Goal: Transaction & Acquisition: Subscribe to service/newsletter

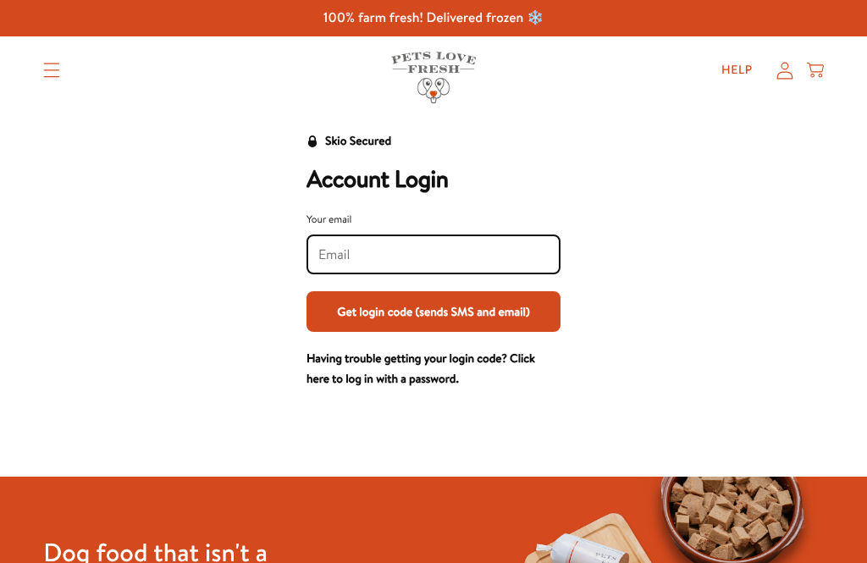
scroll to position [48, 0]
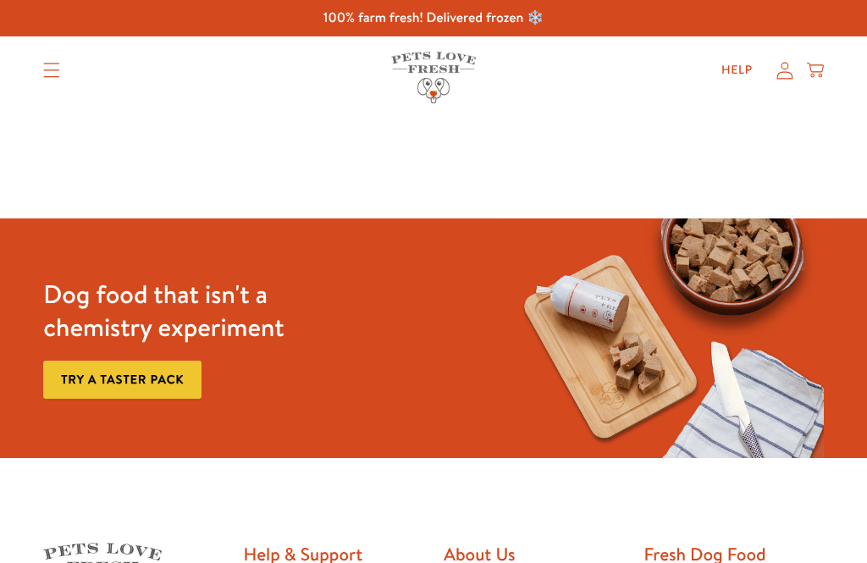
click at [786, 69] on icon at bounding box center [784, 71] width 17 height 18
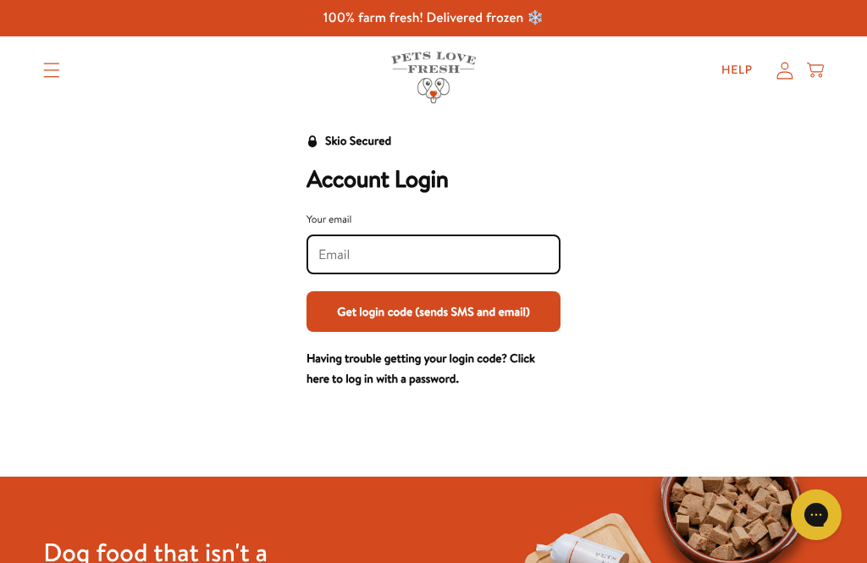
click at [535, 255] on input "Your email" at bounding box center [433, 254] width 230 height 19
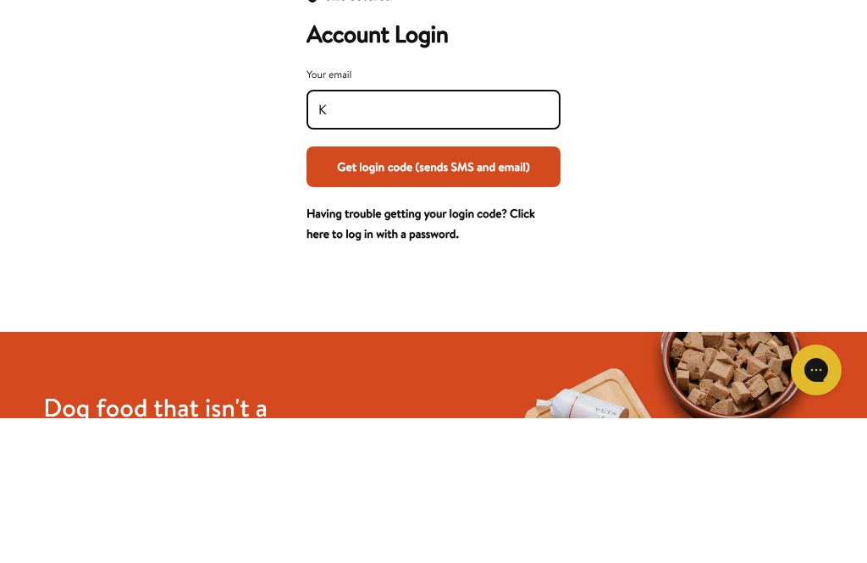
type input "[PERSON_NAME][EMAIL_ADDRESS][PERSON_NAME][DOMAIN_NAME]"
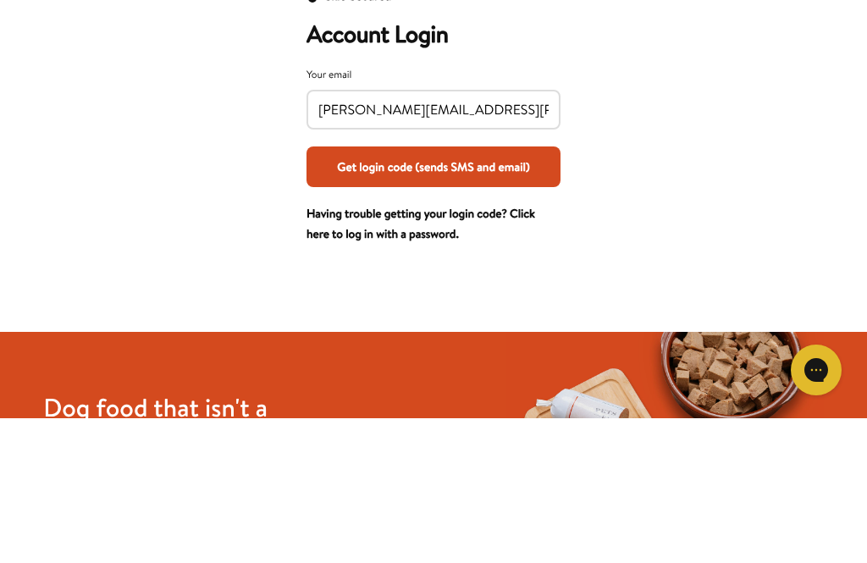
scroll to position [145, 0]
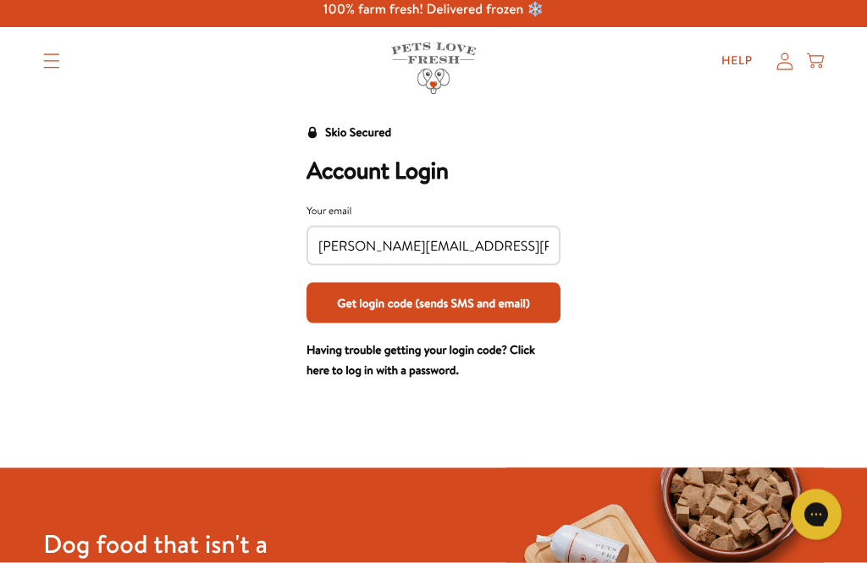
click at [530, 316] on button "Get login code (sends SMS and email)" at bounding box center [433, 303] width 254 height 41
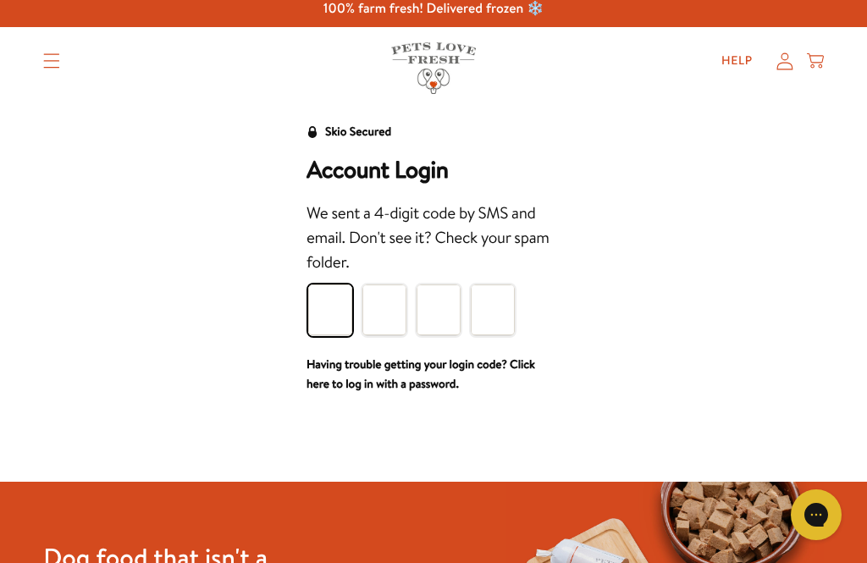
click at [334, 300] on input "Please enter your pin code" at bounding box center [330, 309] width 44 height 51
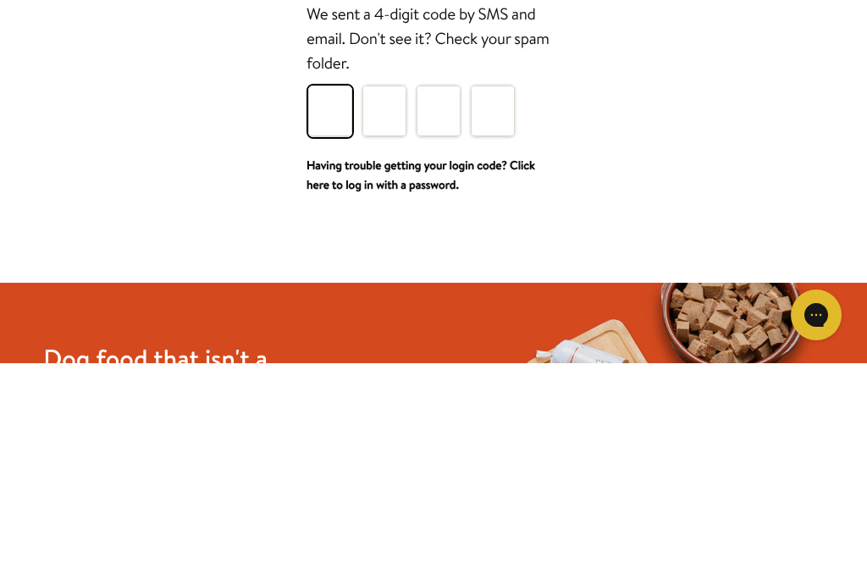
type input "1"
type input "7"
type input "1"
type input "4"
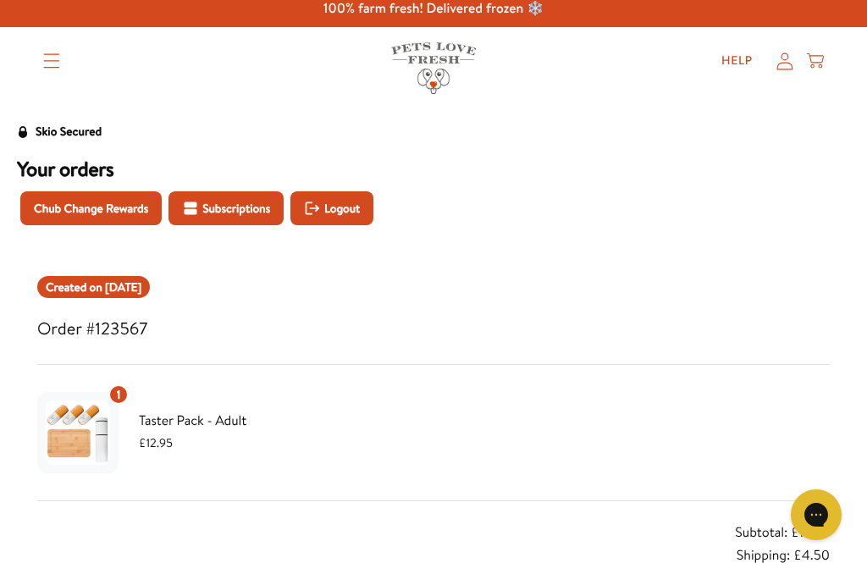
scroll to position [6, 0]
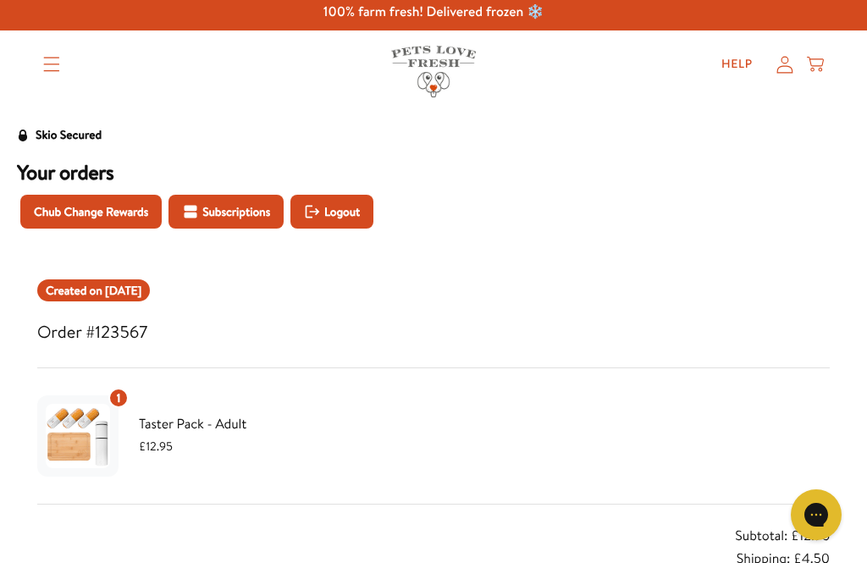
click at [139, 214] on span "Chub Change Rewards" at bounding box center [91, 211] width 114 height 19
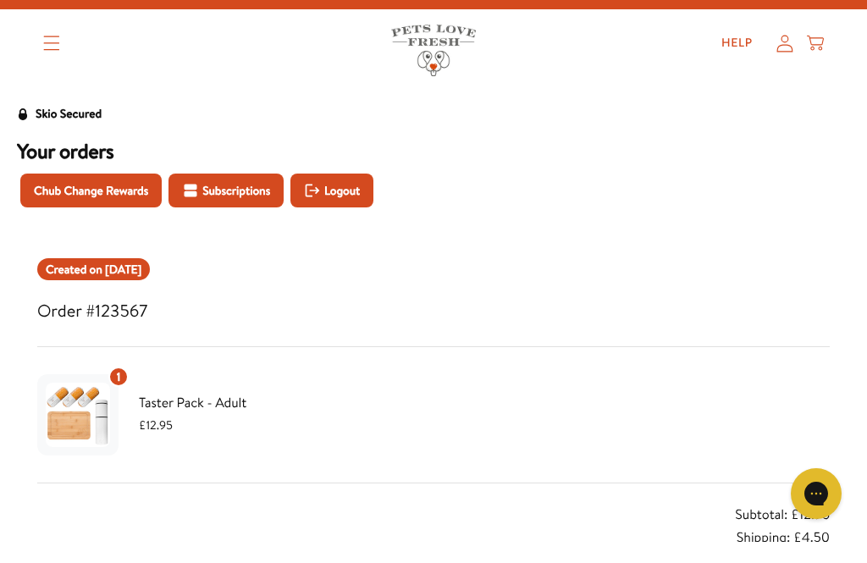
scroll to position [28, 0]
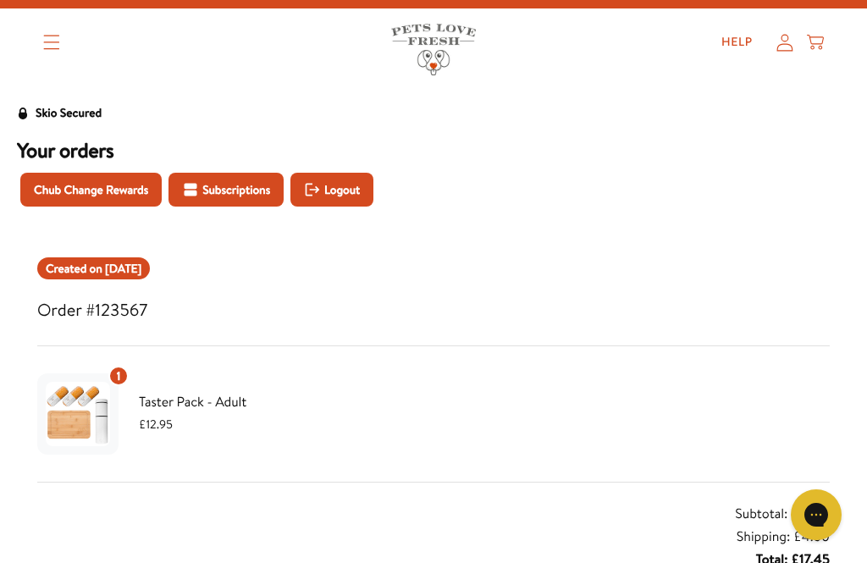
click at [270, 187] on span "Subscriptions" at bounding box center [236, 189] width 68 height 19
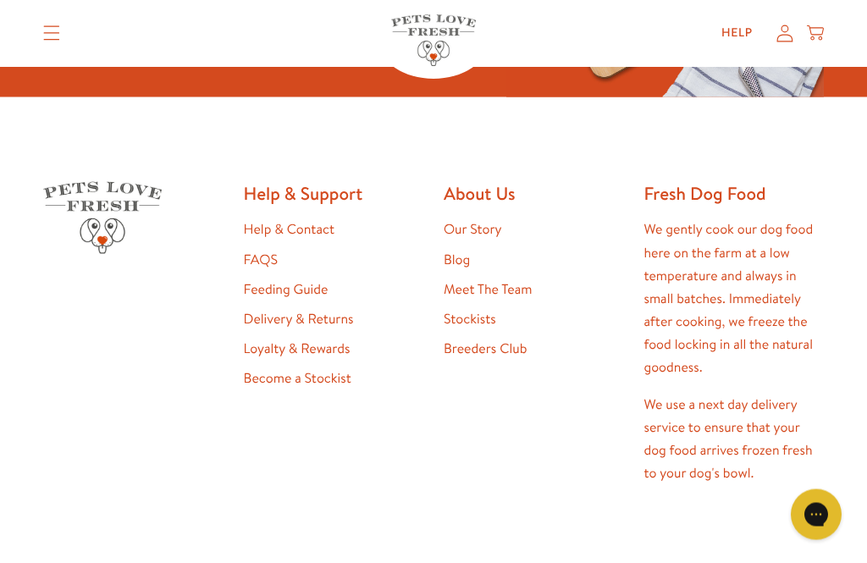
scroll to position [605, 0]
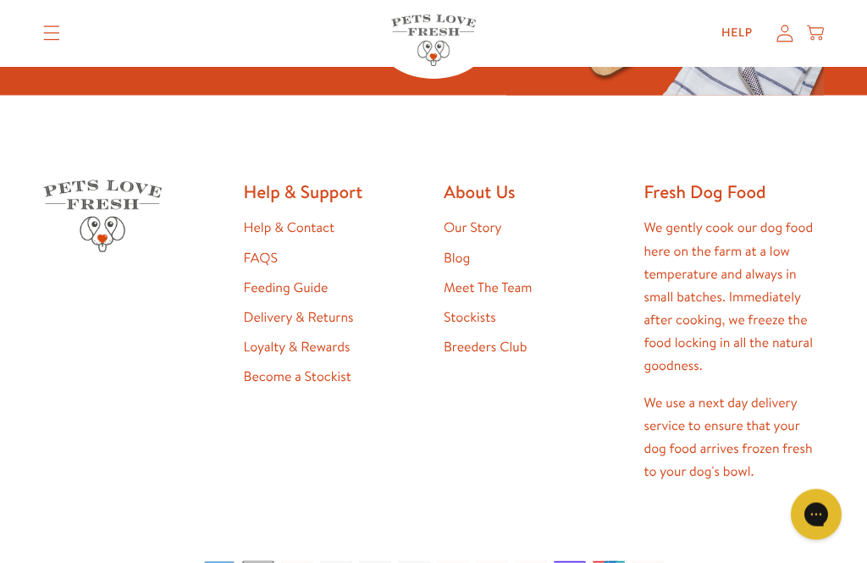
click at [481, 313] on link "Stockists" at bounding box center [470, 317] width 52 height 19
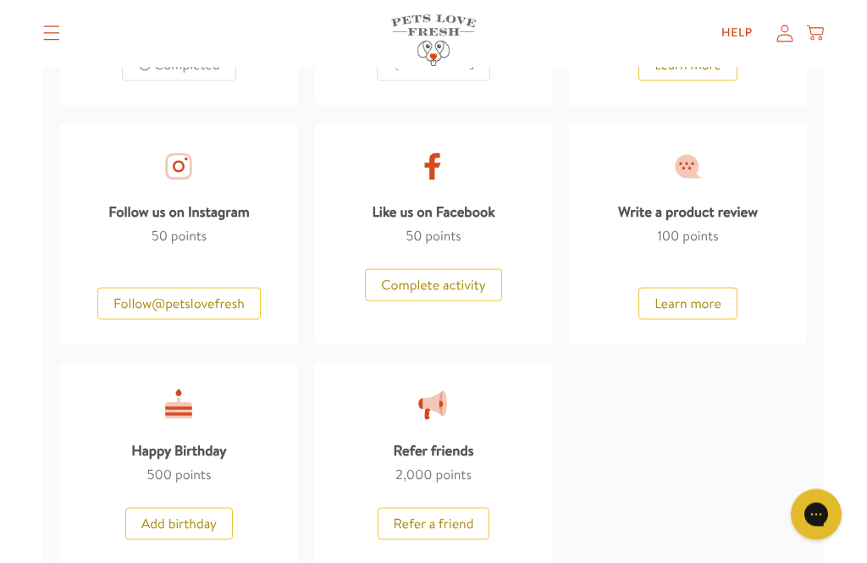
scroll to position [1114, 0]
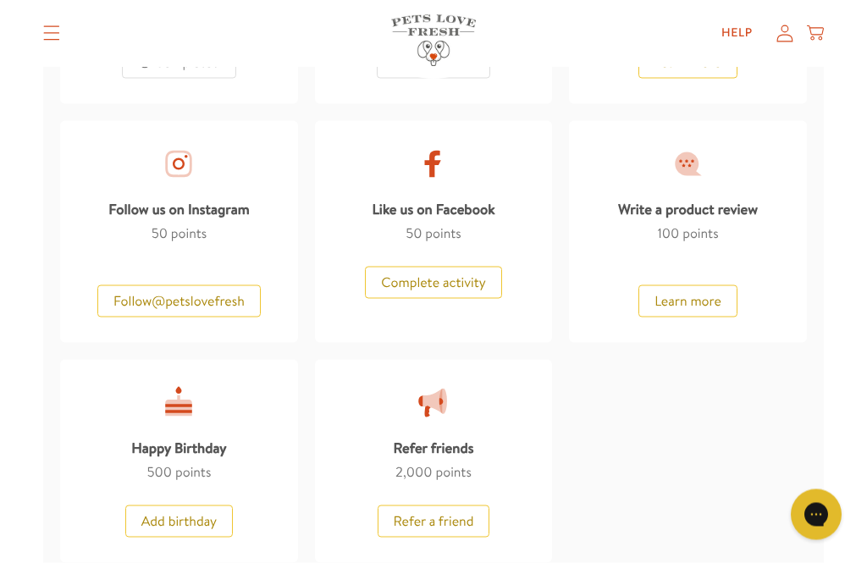
click at [234, 300] on button "Follow @ petslovefresh" at bounding box center [178, 301] width 163 height 32
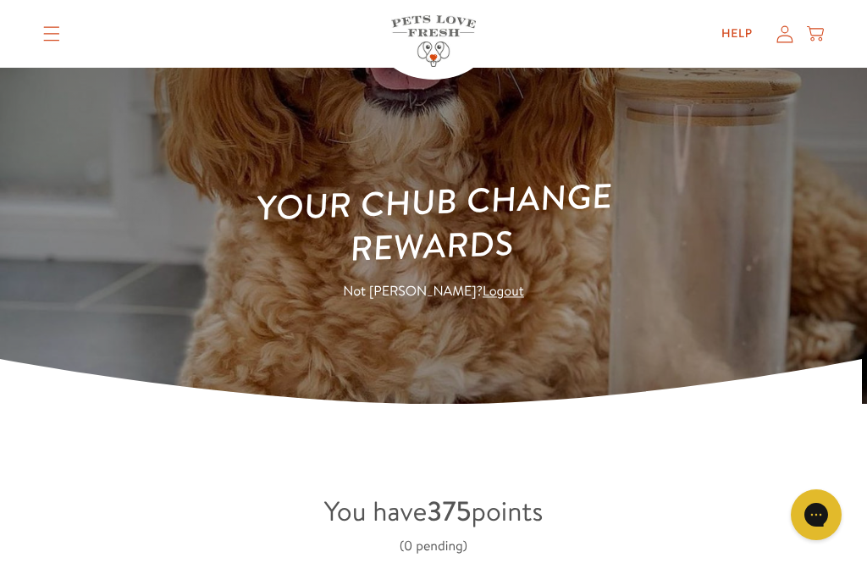
scroll to position [0, 0]
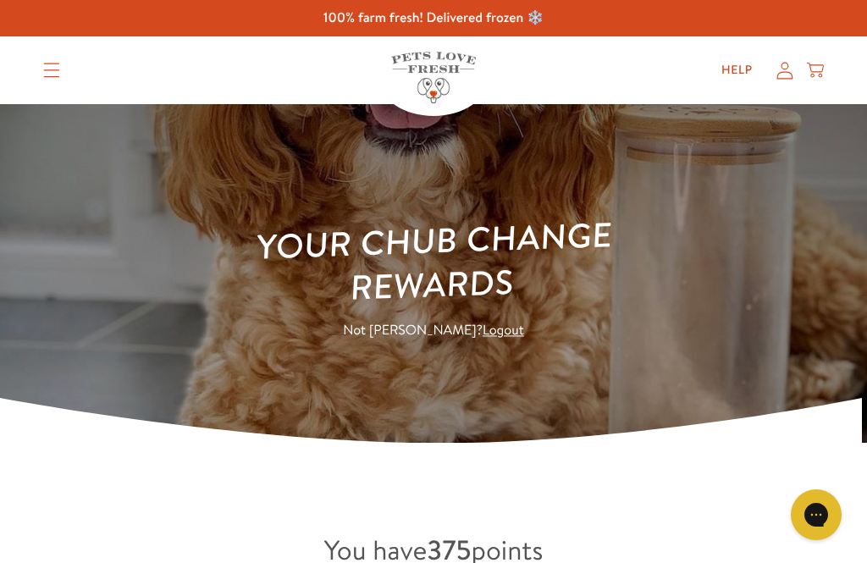
click at [41, 73] on summary "Translation missing: en.sections.header.menu" at bounding box center [52, 70] width 44 height 42
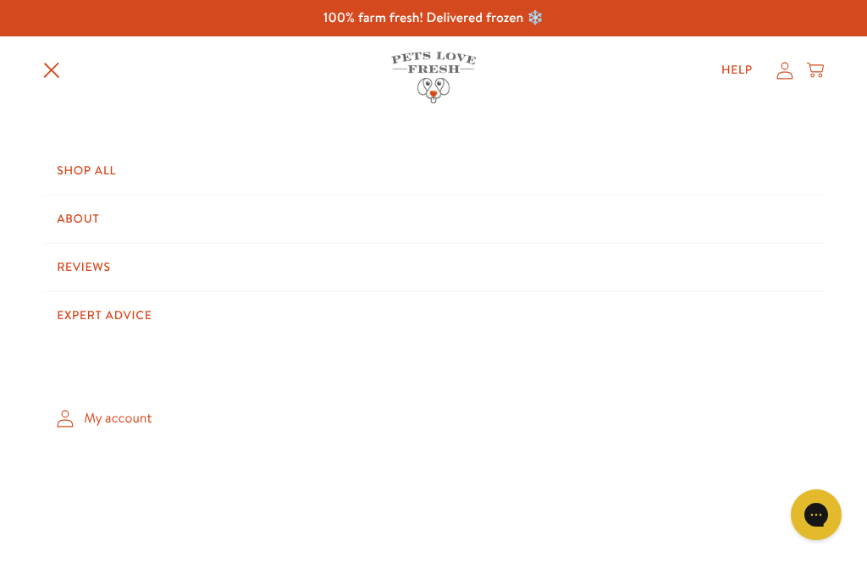
click at [143, 169] on link "Shop All" at bounding box center [433, 170] width 781 height 47
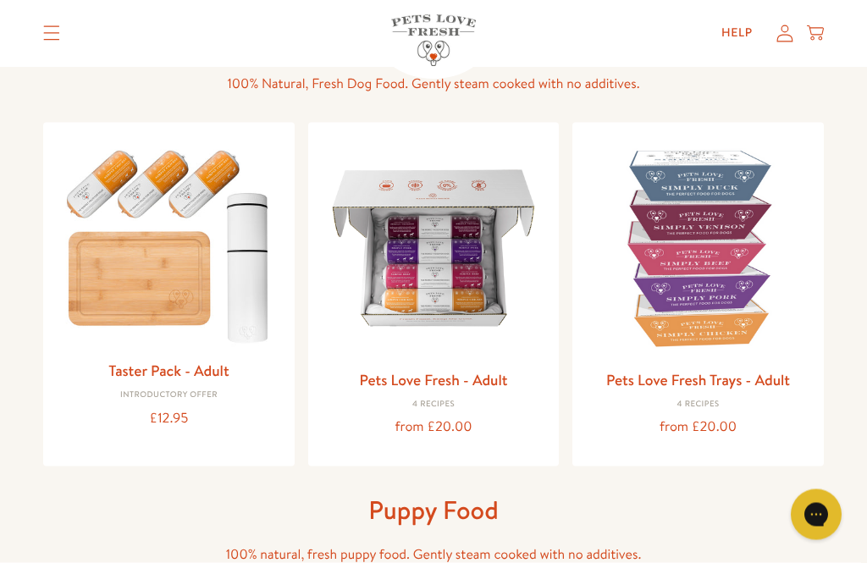
scroll to position [136, 0]
click at [784, 379] on link "Pets Love Fresh Trays - Adult" at bounding box center [698, 378] width 184 height 21
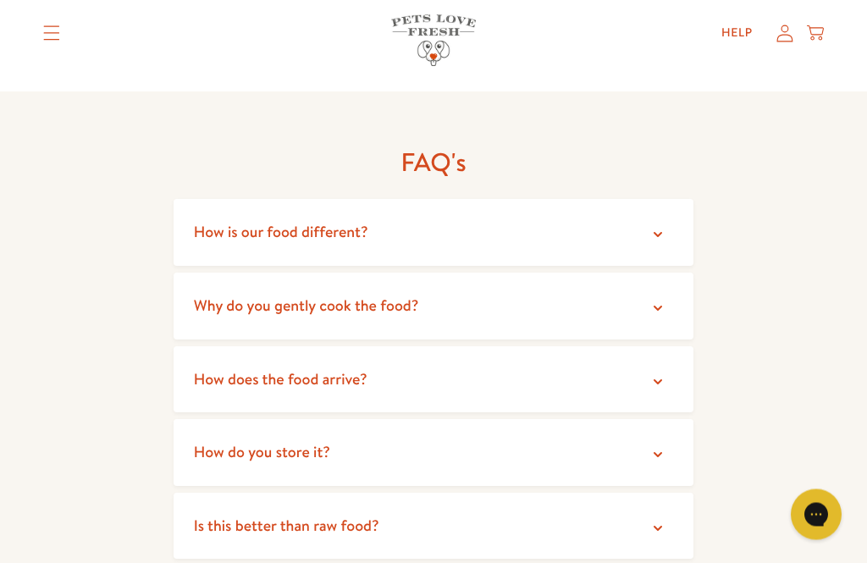
scroll to position [2943, 0]
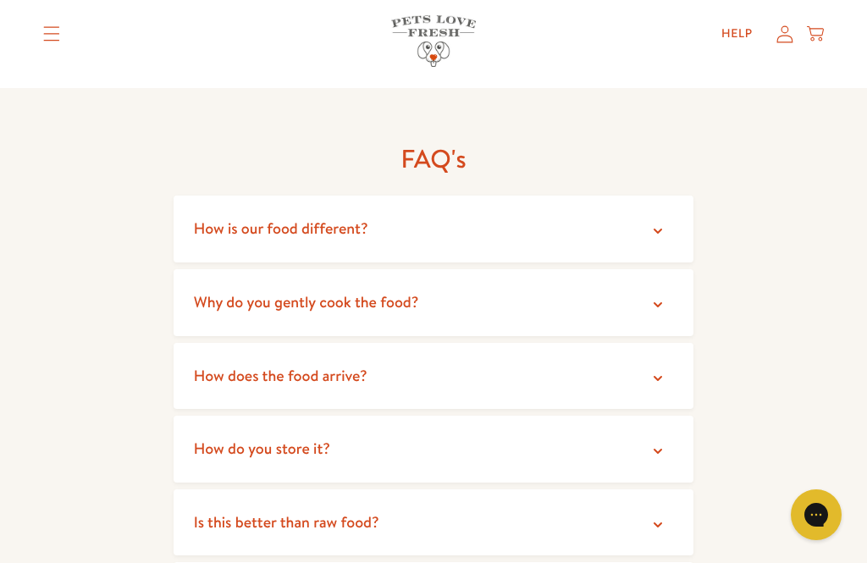
click at [659, 343] on summary "How does the food arrive?" at bounding box center [434, 376] width 520 height 67
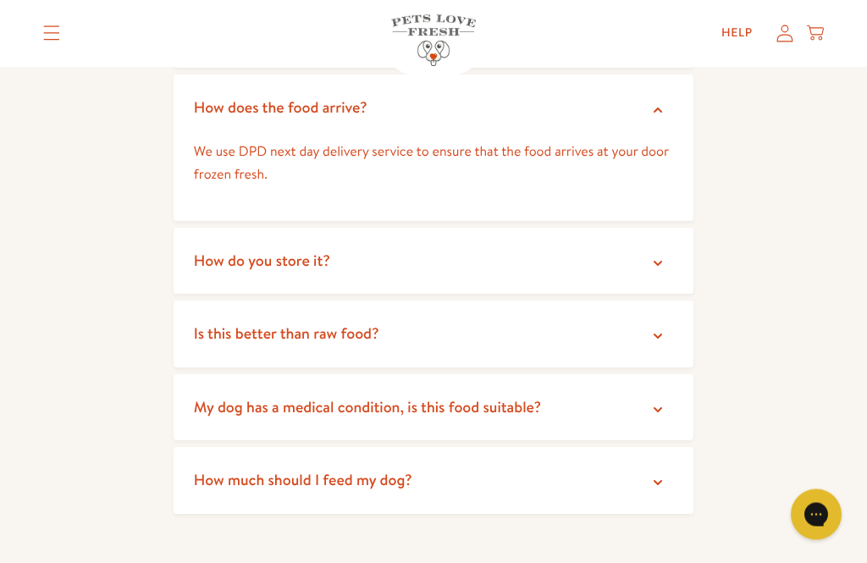
scroll to position [3213, 0]
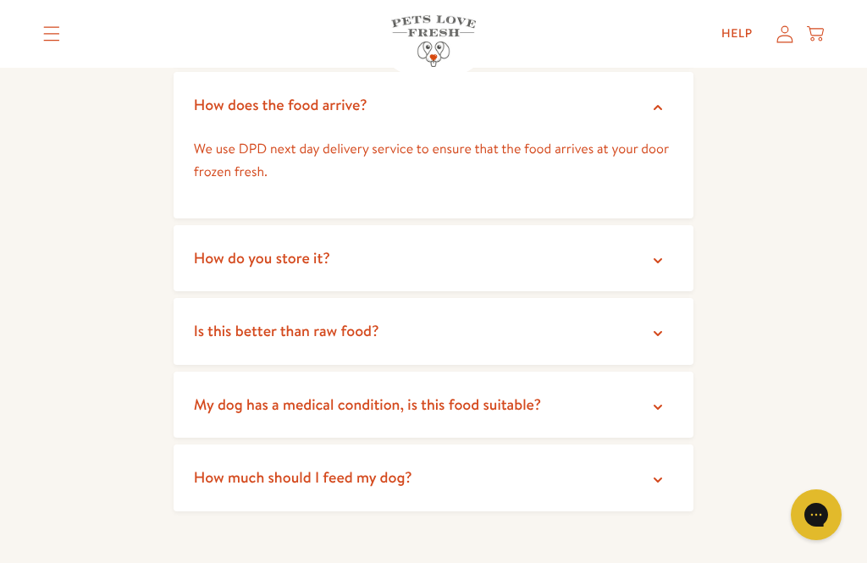
click at [672, 225] on summary "How do you store it?" at bounding box center [434, 258] width 520 height 67
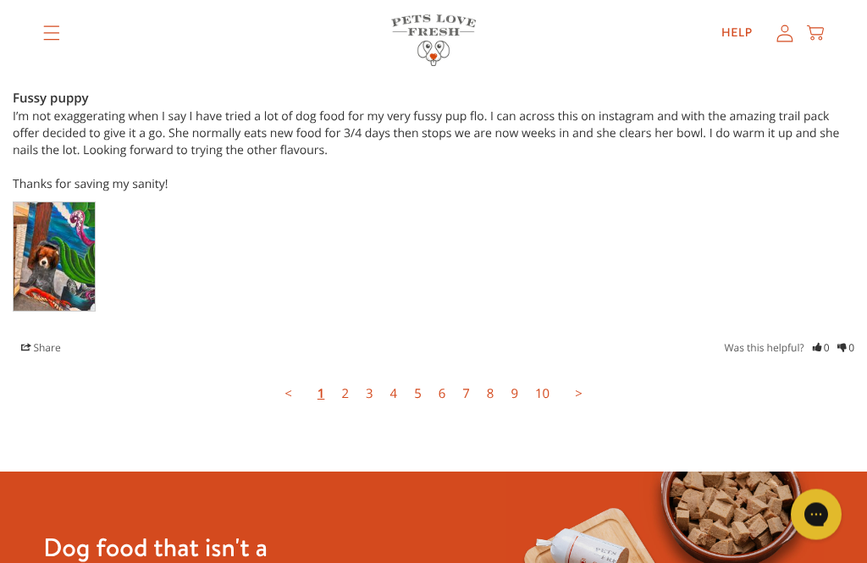
scroll to position [4927, 0]
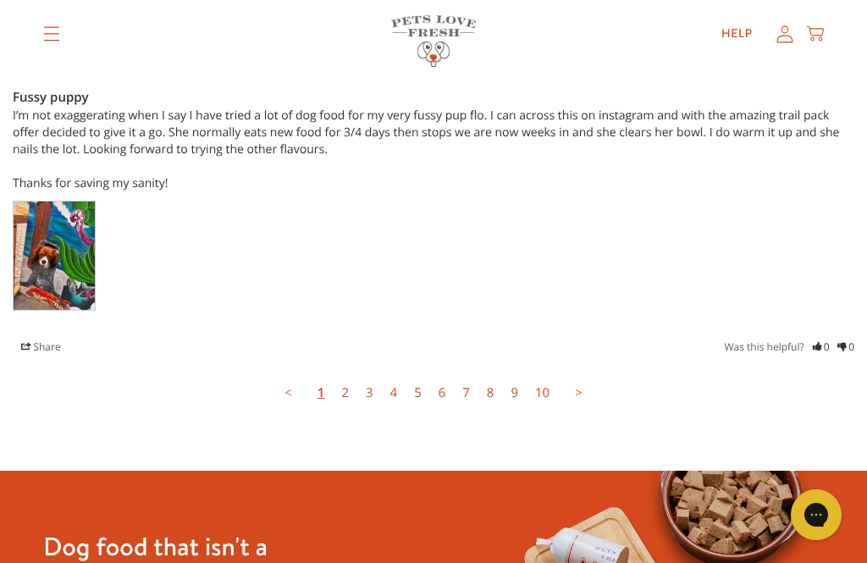
click at [348, 376] on link "2" at bounding box center [345, 393] width 25 height 34
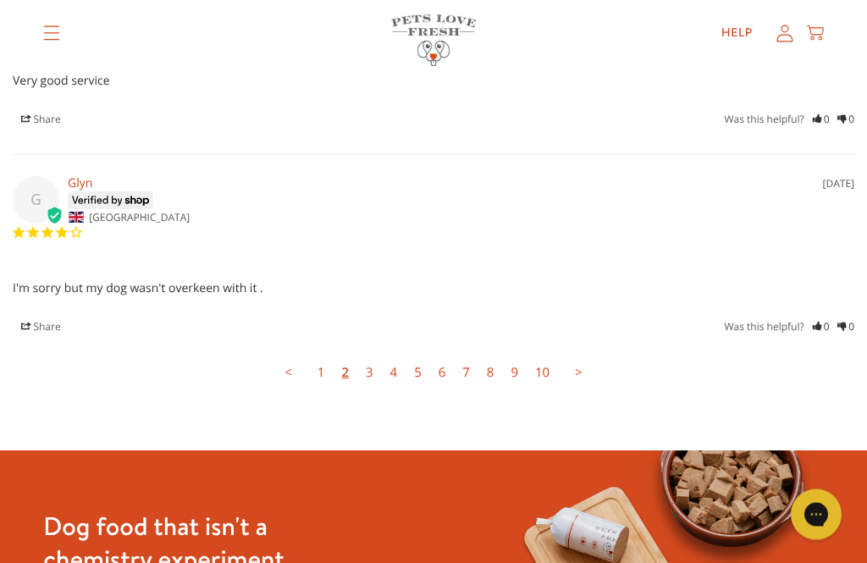
scroll to position [4810, 0]
click at [373, 356] on link "3" at bounding box center [369, 373] width 25 height 34
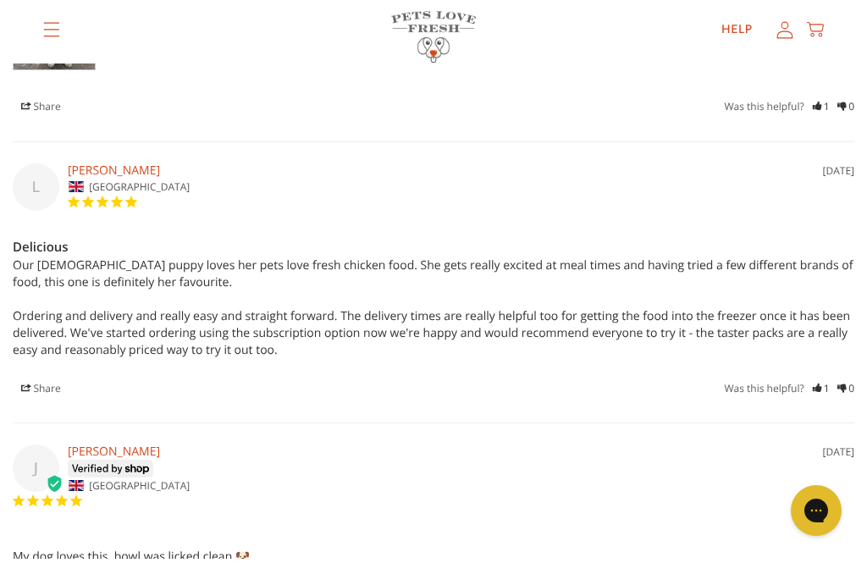
scroll to position [4749, 0]
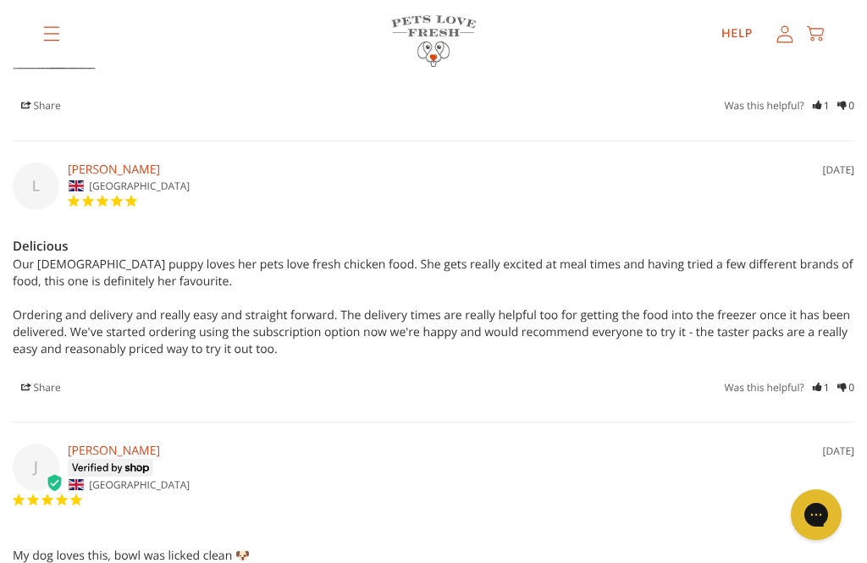
click at [45, 37] on icon "Translation missing: en.sections.header.menu" at bounding box center [51, 33] width 17 height 15
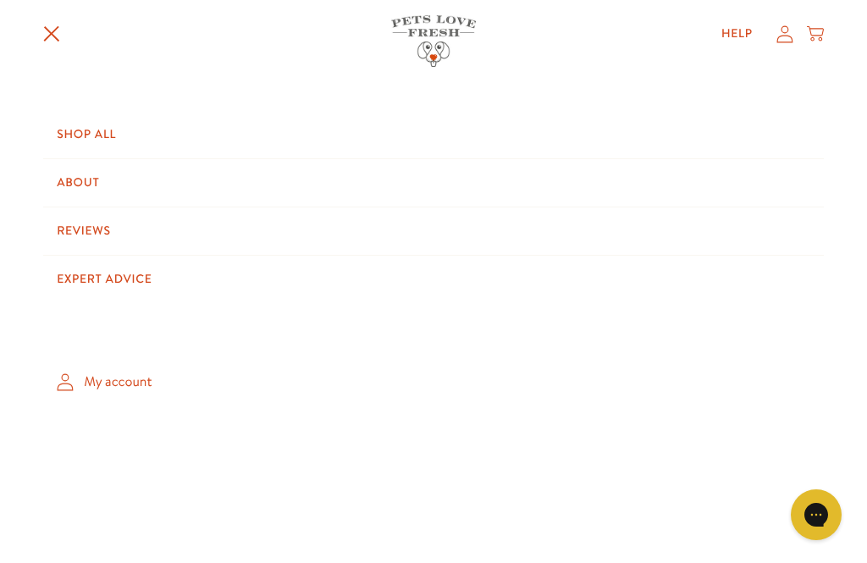
click at [113, 126] on link "Shop All" at bounding box center [433, 134] width 781 height 47
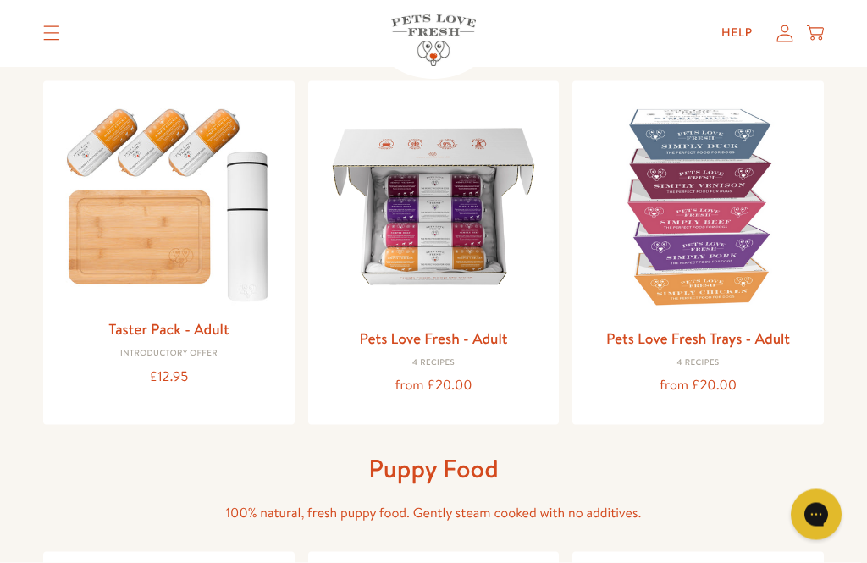
scroll to position [170, 0]
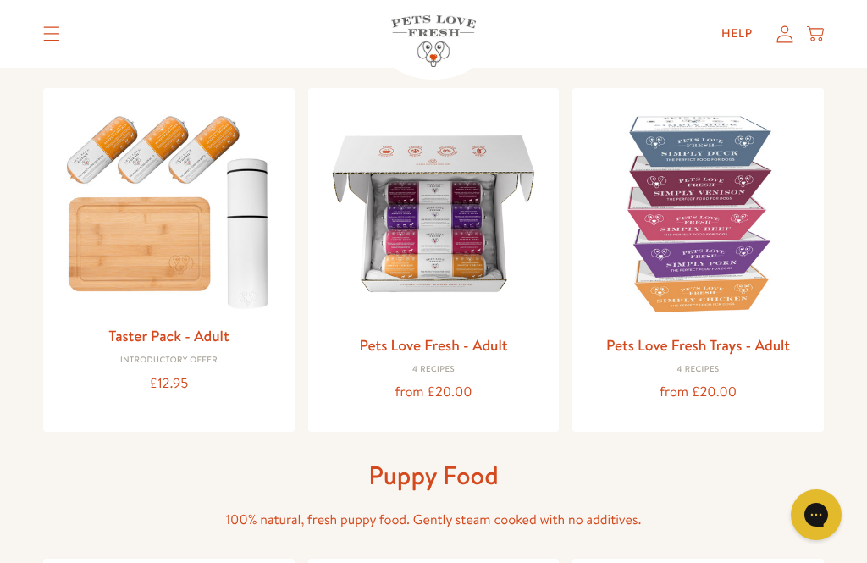
click at [493, 350] on link "Pets Love Fresh - Adult" at bounding box center [433, 344] width 148 height 21
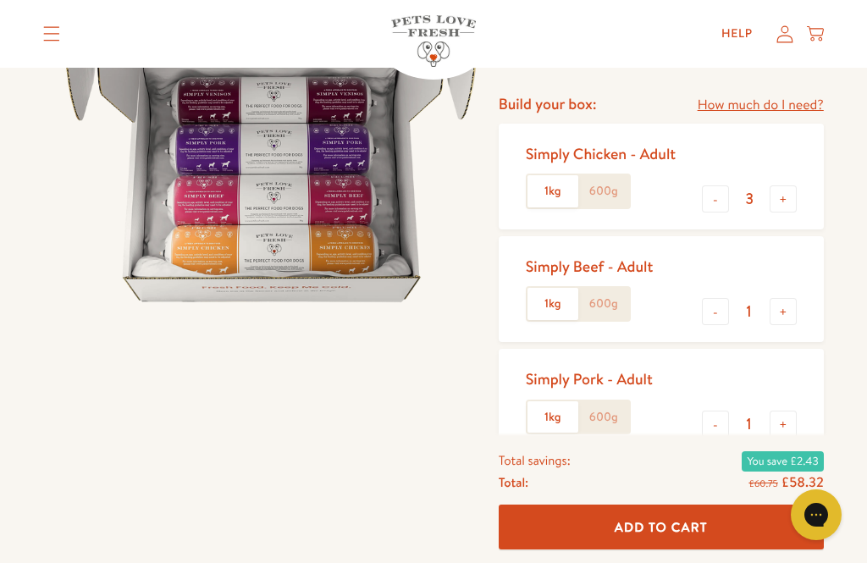
scroll to position [187, 0]
click at [615, 293] on label "600g" at bounding box center [603, 306] width 51 height 32
click at [0, 0] on input "600g" at bounding box center [0, 0] width 0 height 0
click at [618, 411] on label "600g" at bounding box center [603, 418] width 51 height 32
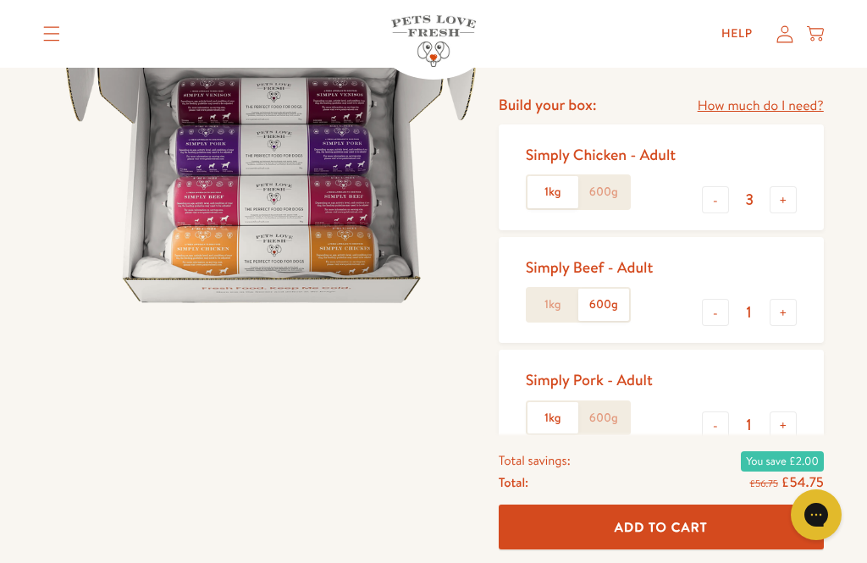
click at [0, 0] on input "600g" at bounding box center [0, 0] width 0 height 0
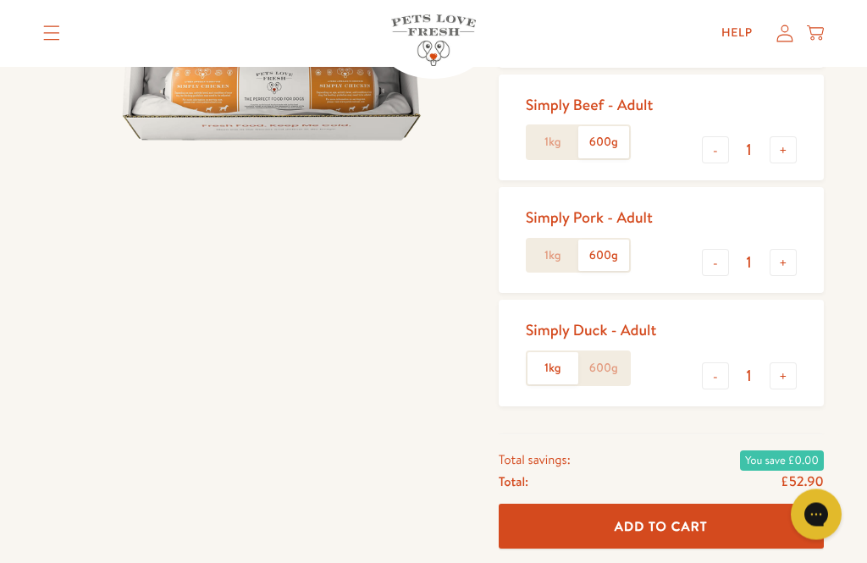
scroll to position [405, 0]
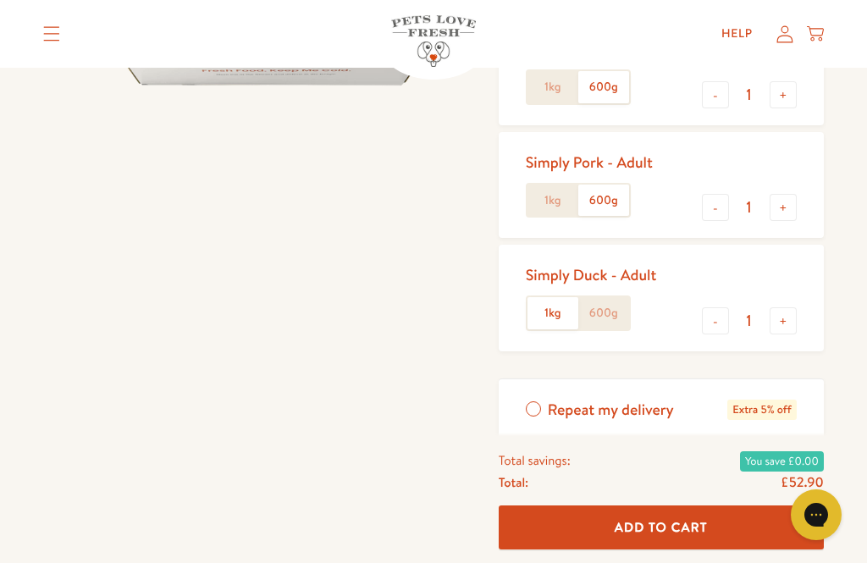
click at [615, 303] on label "600g" at bounding box center [603, 313] width 51 height 32
click at [0, 0] on input "600g" at bounding box center [0, 0] width 0 height 0
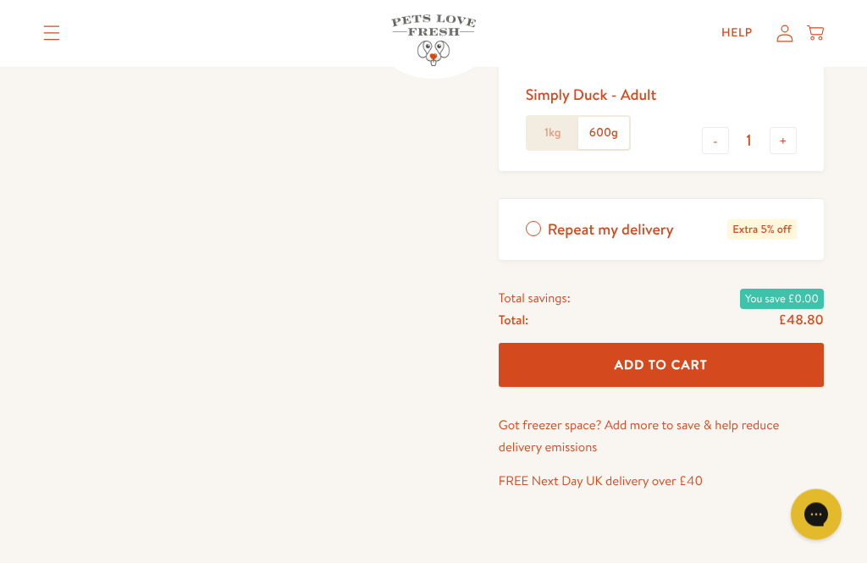
scroll to position [594, 0]
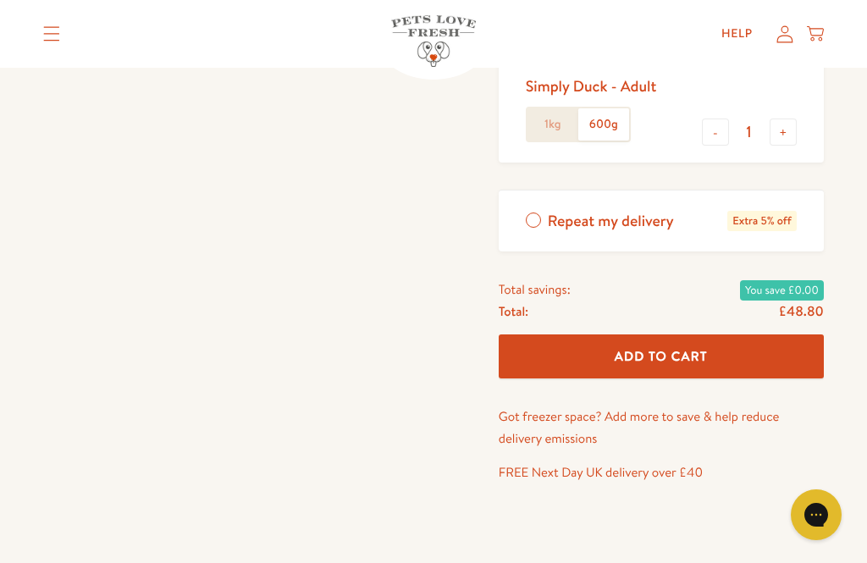
click at [536, 214] on label "Repeat my delivery Extra 5% off" at bounding box center [661, 221] width 325 height 62
click at [0, 0] on input "Repeat my delivery Extra 5% off" at bounding box center [0, 0] width 0 height 0
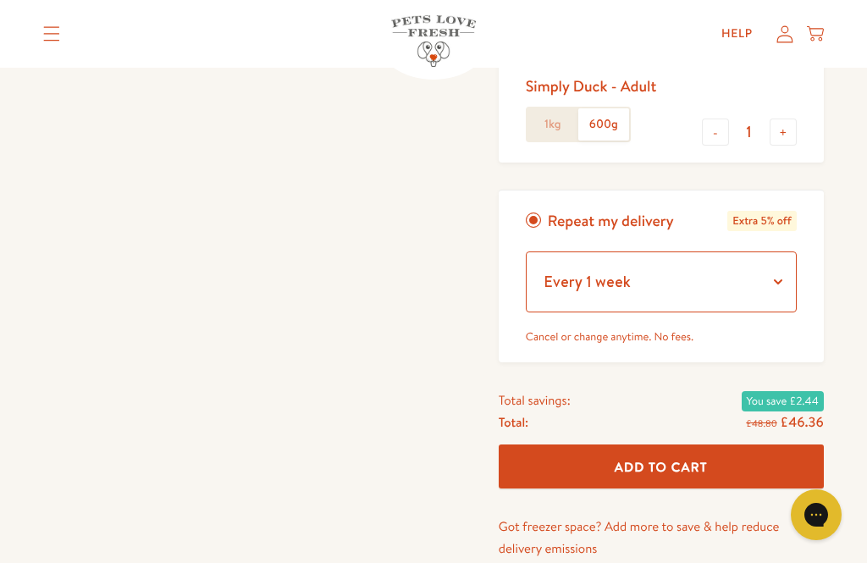
click at [771, 280] on select "Every 1 week Every 2 weeks Every 3 weeks Every 5 weeks Every 7 weeks Every 11 w…" at bounding box center [661, 281] width 271 height 61
select select "Every 3 weeks"
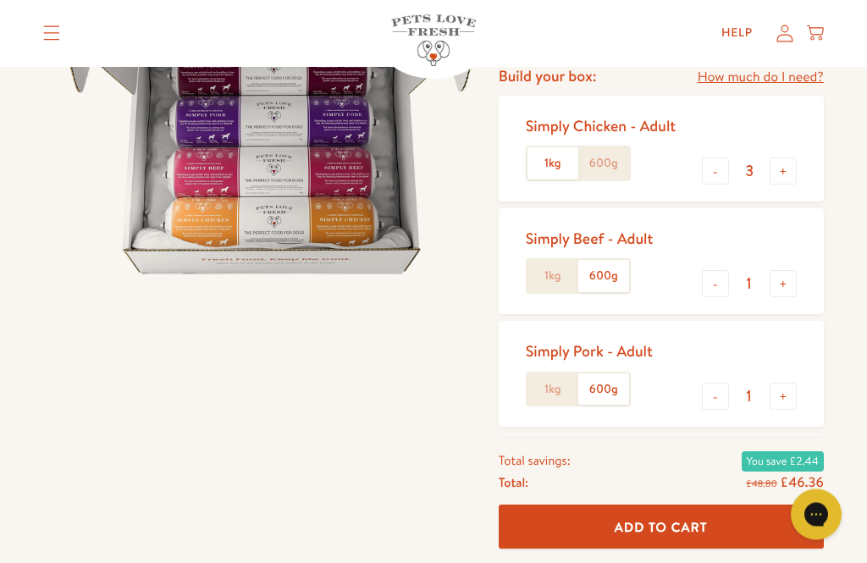
scroll to position [219, 0]
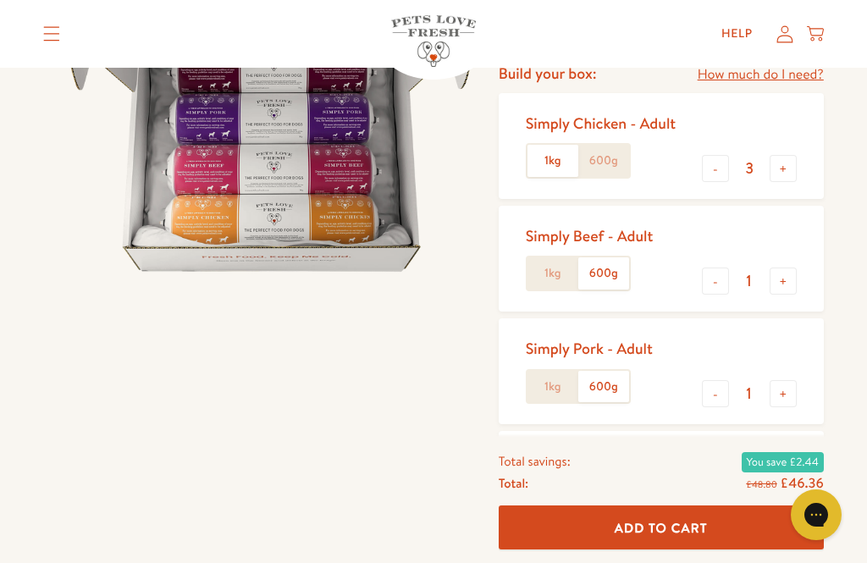
click at [785, 164] on button "+" at bounding box center [783, 168] width 27 height 27
click at [722, 168] on button "-" at bounding box center [715, 168] width 27 height 27
type input "3"
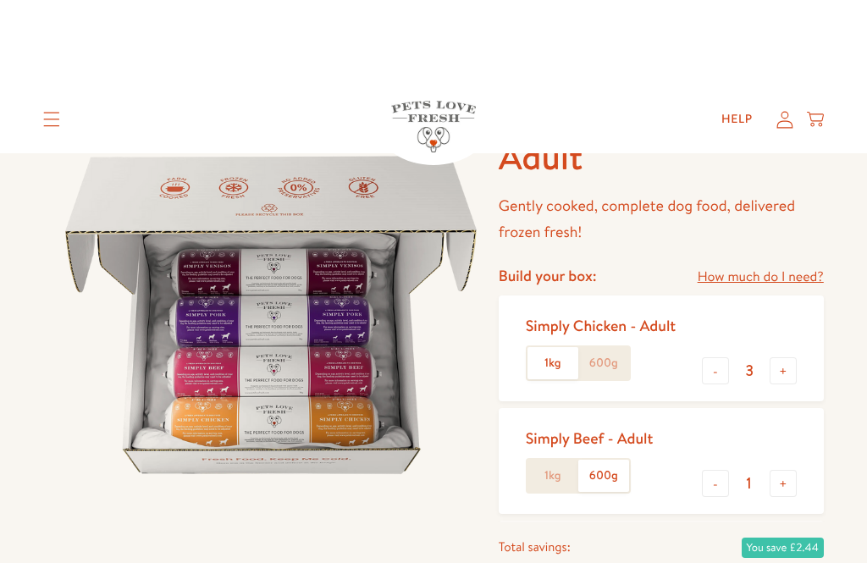
scroll to position [0, 0]
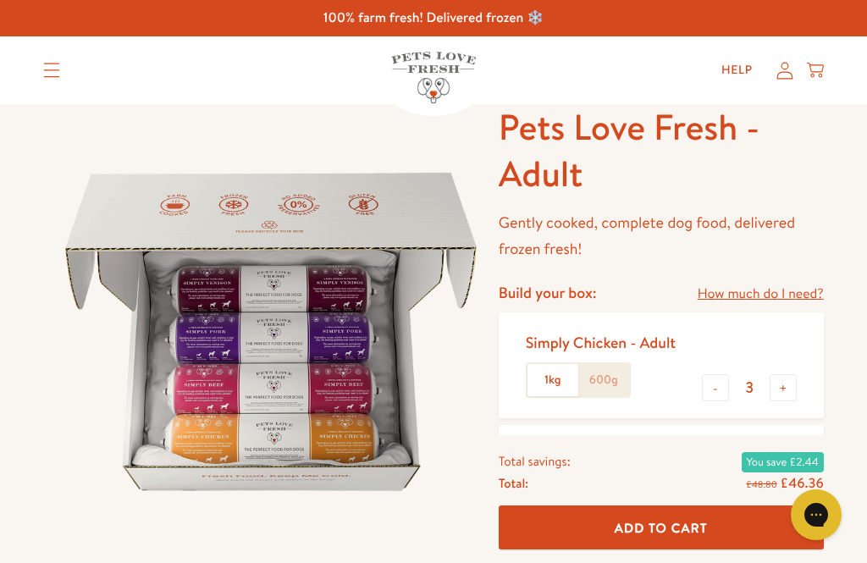
click at [816, 291] on link "How much do I need?" at bounding box center [761, 294] width 126 height 23
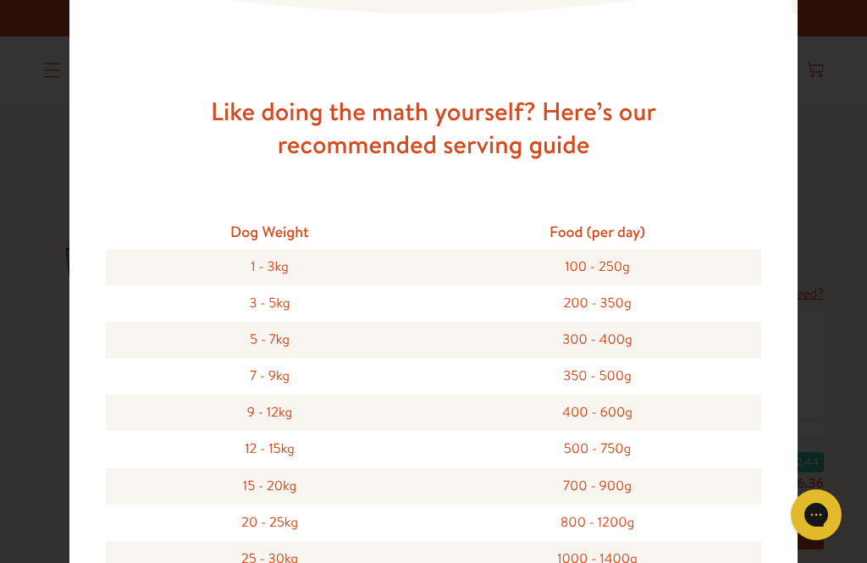
scroll to position [335, 0]
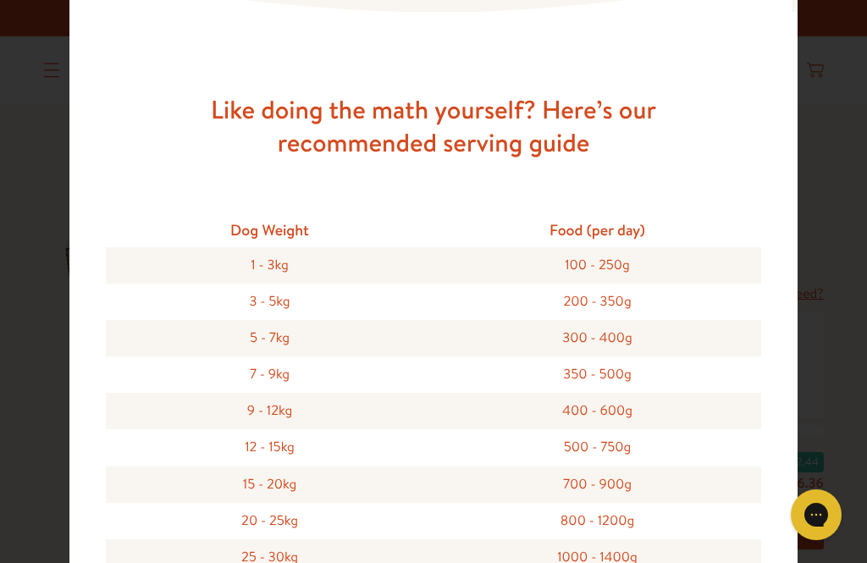
click at [833, 241] on div "Feeding guide Find out exactly how much food your dog needs Select a breed Affe…" at bounding box center [433, 281] width 867 height 563
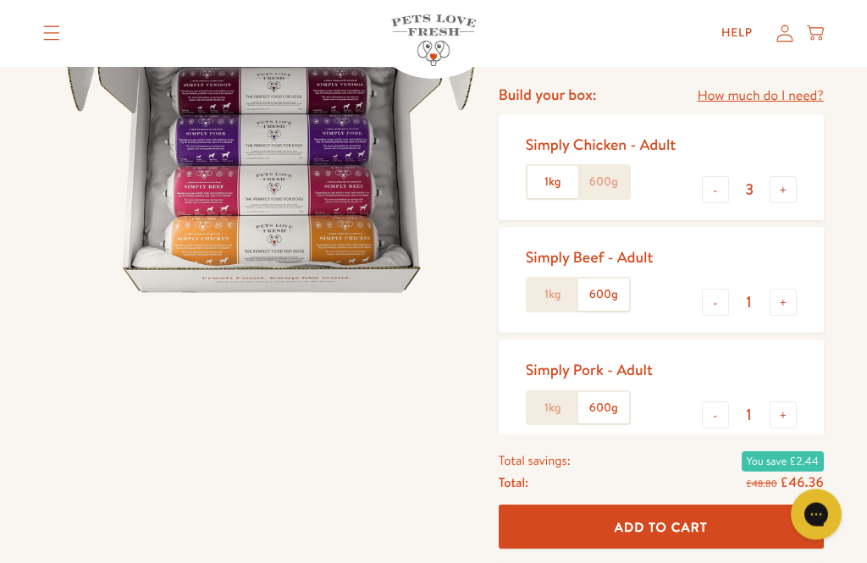
scroll to position [199, 0]
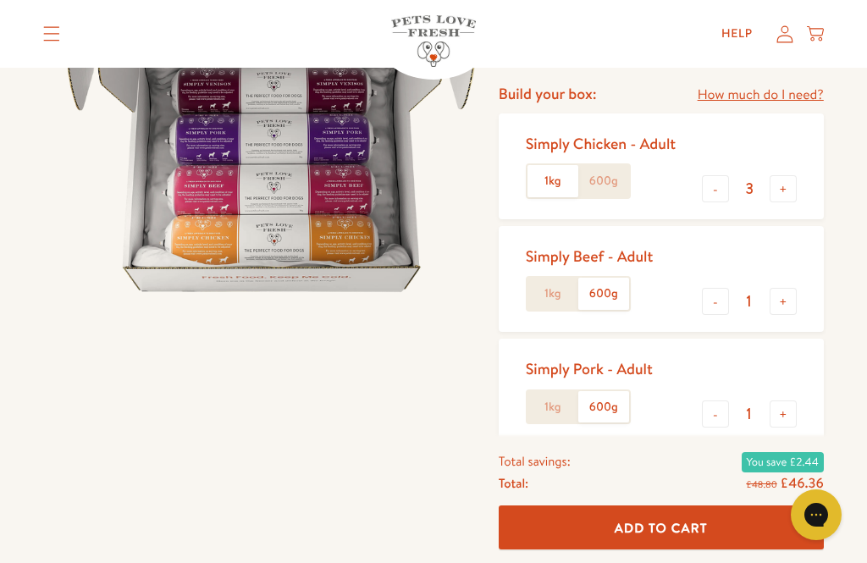
click at [786, 307] on button "+" at bounding box center [783, 301] width 27 height 27
click at [723, 301] on button "-" at bounding box center [715, 301] width 27 height 27
type input "1"
click at [793, 186] on button "+" at bounding box center [783, 188] width 27 height 27
click at [721, 189] on button "-" at bounding box center [715, 188] width 27 height 27
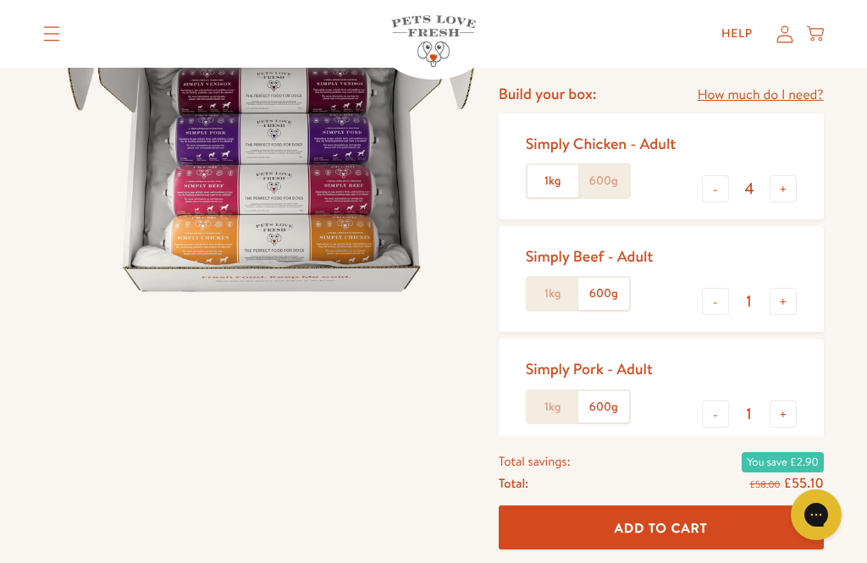
type input "3"
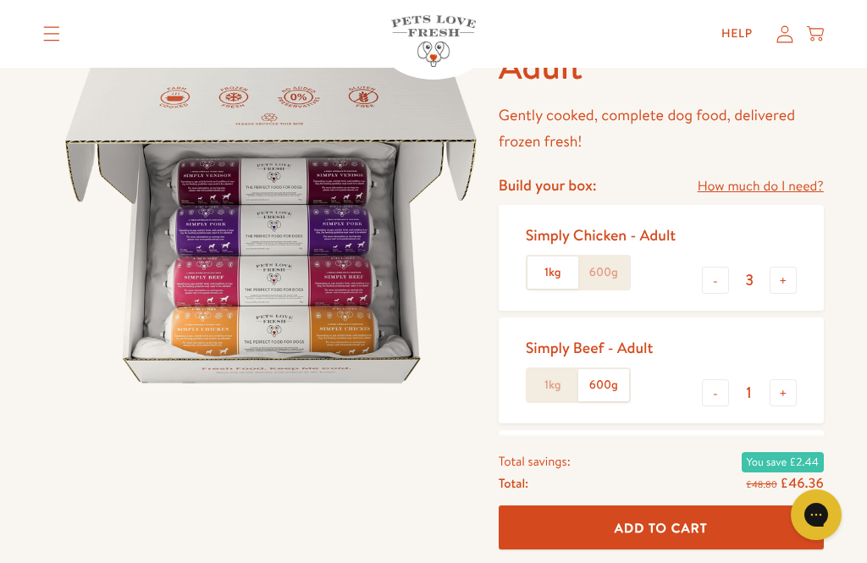
scroll to position [0, 0]
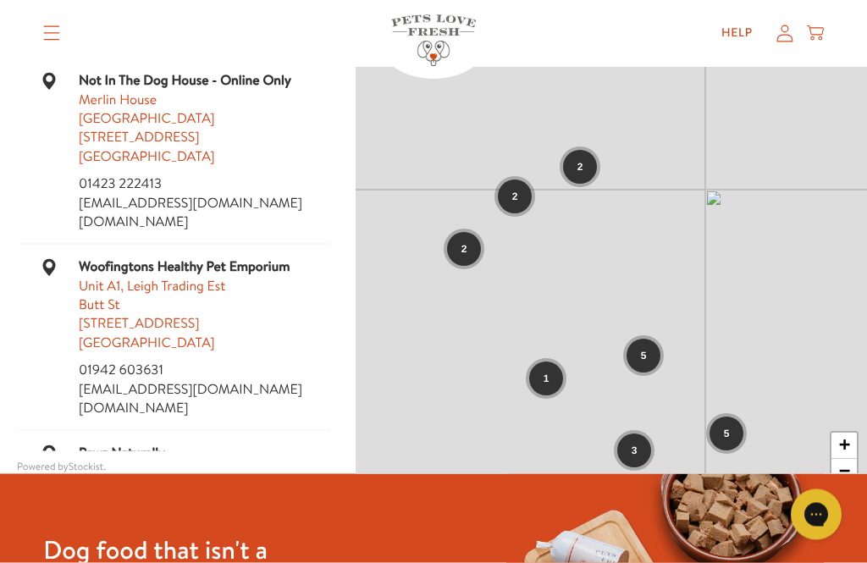
scroll to position [89, 0]
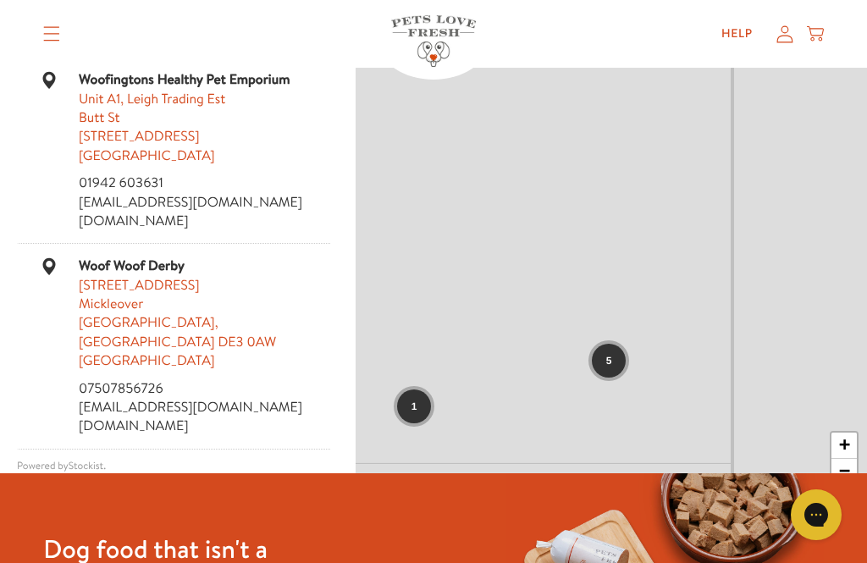
click at [675, 157] on div "2 2 2 5 1 3 5 3 + −" at bounding box center [611, 269] width 511 height 508
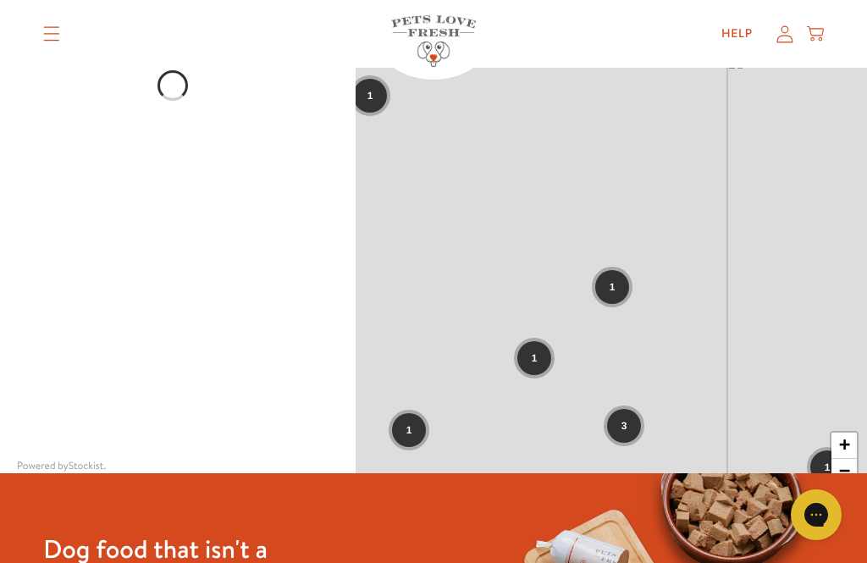
click at [781, 263] on div "2 1 3 1 1 1 1 1 1 3 1 1 2 3 1 + −" at bounding box center [611, 269] width 511 height 508
